Goal: Task Accomplishment & Management: Complete application form

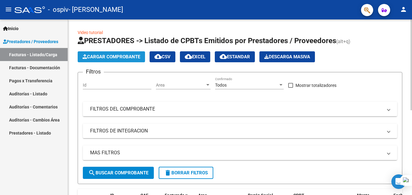
click at [119, 57] on span "Cargar Comprobante" at bounding box center [112, 56] width 58 height 5
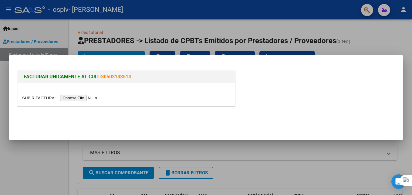
click at [79, 97] on input "file" at bounding box center [60, 98] width 77 height 6
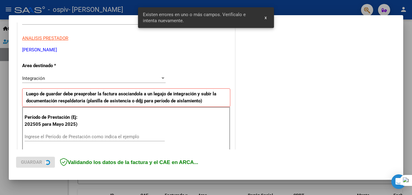
scroll to position [137, 0]
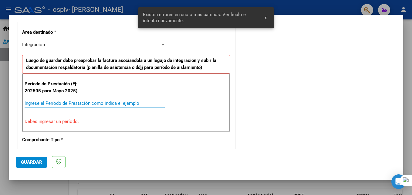
click at [36, 103] on input "Ingrese el Período de Prestación como indica el ejemplo" at bounding box center [95, 102] width 140 height 5
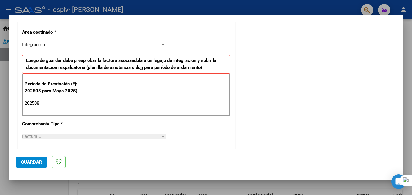
type input "202508"
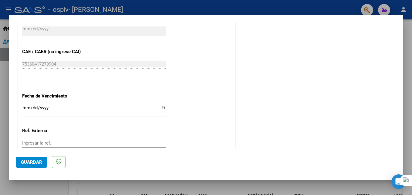
scroll to position [367, 0]
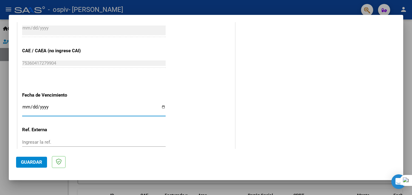
click at [161, 105] on input "Ingresar la fecha" at bounding box center [94, 109] width 144 height 10
click at [161, 106] on input "Ingresar la fecha" at bounding box center [94, 109] width 144 height 10
type input "[DATE]"
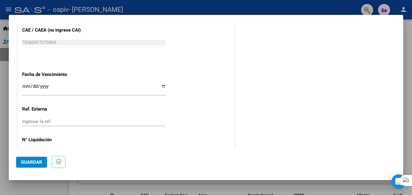
scroll to position [391, 0]
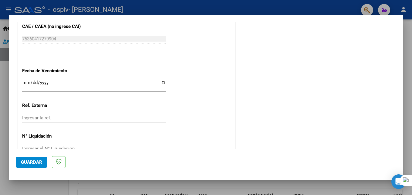
click at [25, 162] on span "Guardar" at bounding box center [31, 161] width 21 height 5
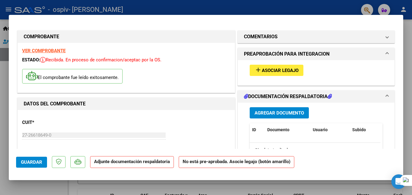
click at [265, 112] on span "Agregar Documento" at bounding box center [279, 112] width 49 height 5
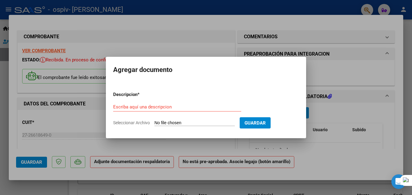
click at [132, 121] on span "Seleccionar Archivo" at bounding box center [131, 122] width 37 height 5
click at [154, 121] on input "Seleccionar Archivo" at bounding box center [194, 123] width 80 height 6
type input "C:\fakepath\[PERSON_NAME] asistencia [DATE].pdf"
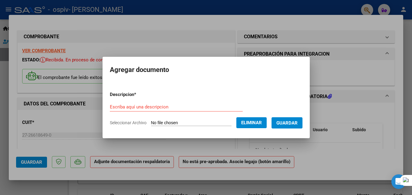
click at [153, 101] on form "Descripcion * Escriba aquí una descripcion Seleccionar Archivo Eliminar Guardar" at bounding box center [206, 108] width 193 height 44
click at [154, 108] on input "Escriba aquí una descripcion" at bounding box center [176, 106] width 133 height 5
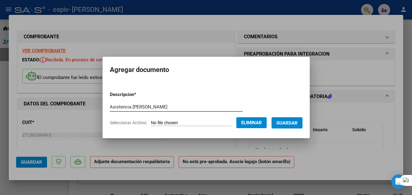
click at [122, 105] on input "Asistencia [PERSON_NAME]" at bounding box center [176, 106] width 133 height 5
type input "Asistencia [PERSON_NAME]"
click at [291, 122] on span "Guardar" at bounding box center [286, 122] width 21 height 5
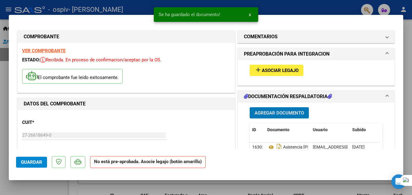
click at [289, 117] on button "Agregar Documento" at bounding box center [279, 112] width 59 height 11
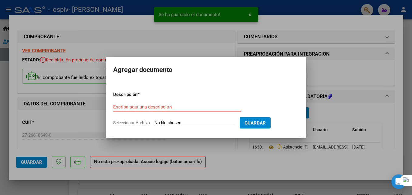
click at [141, 121] on span "Seleccionar Archivo" at bounding box center [131, 122] width 37 height 5
click at [154, 121] on input "Seleccionar Archivo" at bounding box center [194, 123] width 80 height 6
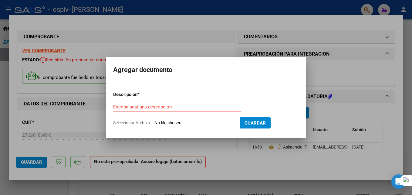
type input "C:\fakepath\[PERSON_NAME] AUTORIZACION PSP 2025.pdf"
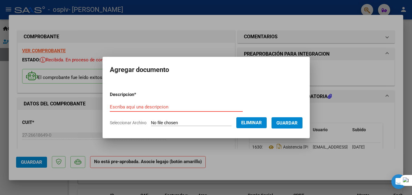
click at [138, 108] on input "Escriba aquí una descripcion" at bounding box center [176, 106] width 133 height 5
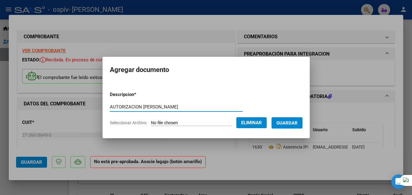
type input "AUTORIZACION [PERSON_NAME]"
click at [298, 125] on span "Guardar" at bounding box center [286, 122] width 21 height 5
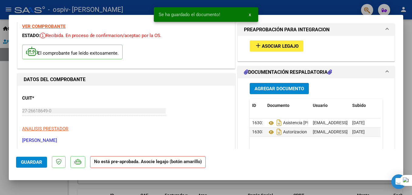
scroll to position [36, 0]
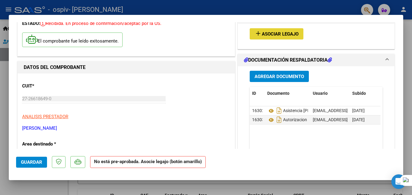
click at [270, 34] on span "Asociar Legajo" at bounding box center [280, 33] width 37 height 5
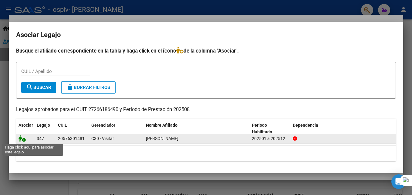
click at [21, 140] on icon at bounding box center [22, 138] width 7 height 7
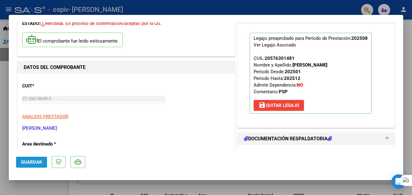
click at [35, 161] on span "Guardar" at bounding box center [31, 161] width 21 height 5
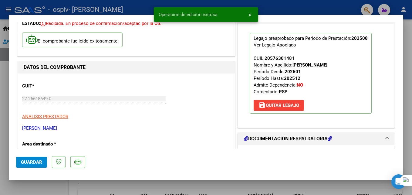
click at [249, 185] on div at bounding box center [206, 97] width 412 height 195
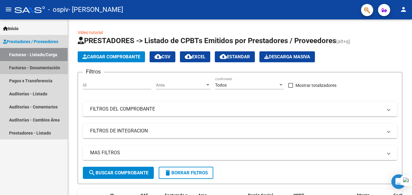
click at [32, 66] on link "Facturas - Documentación" at bounding box center [34, 67] width 68 height 13
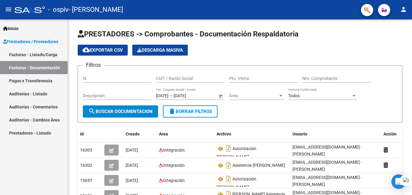
click at [33, 55] on link "Facturas - Listado/Carga" at bounding box center [34, 54] width 68 height 13
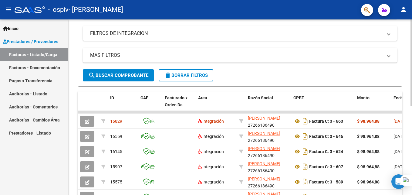
click at [412, 152] on html "menu - ospiv - [PERSON_NAME] person Inicio Instructivos Contacto OS Prestadores…" at bounding box center [206, 97] width 412 height 195
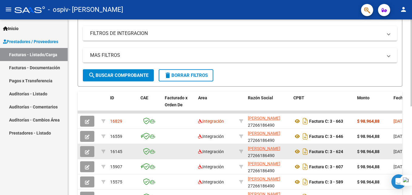
scroll to position [98, 0]
